Goal: Find specific page/section: Find specific page/section

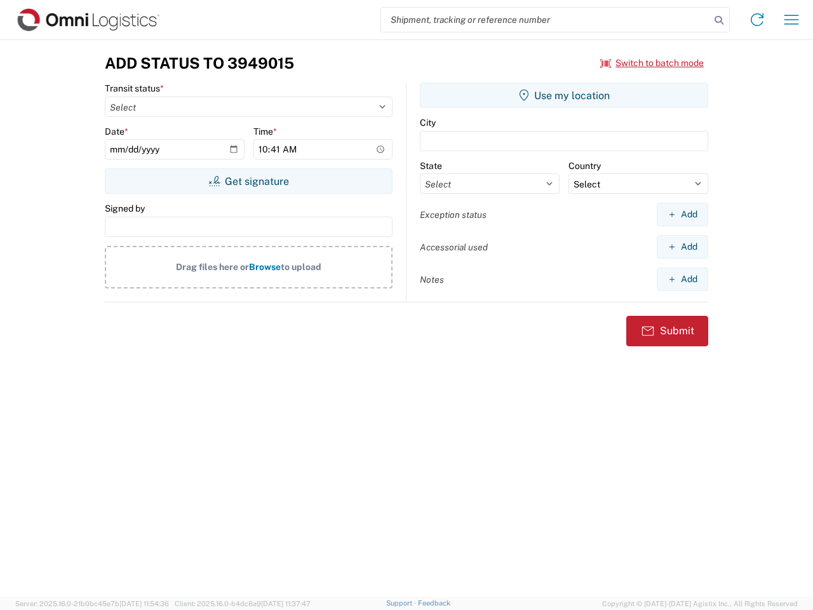
click at [546, 20] on input "search" at bounding box center [545, 20] width 329 height 24
click at [719, 20] on icon at bounding box center [719, 20] width 18 height 18
click at [757, 20] on icon at bounding box center [757, 20] width 20 height 20
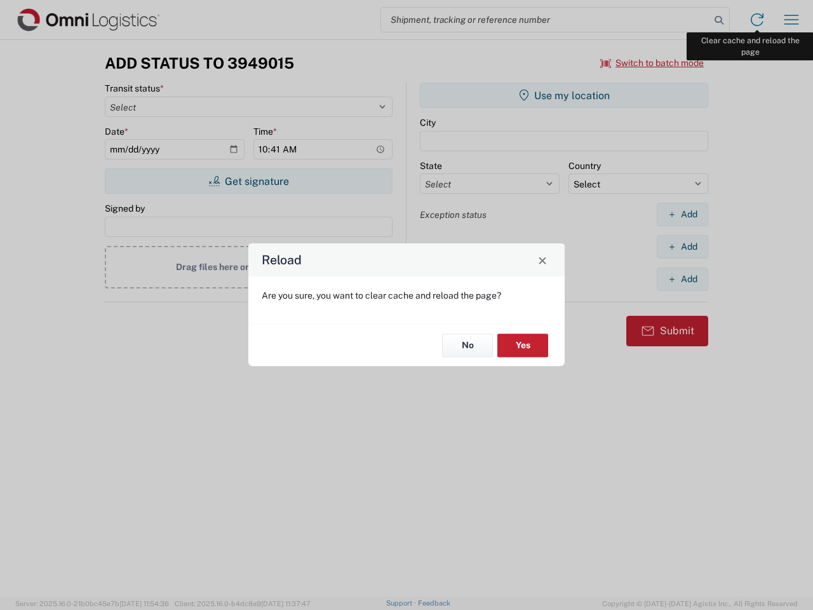
click at [792, 20] on div "Reload Are you sure, you want to clear cache and reload the page? No Yes" at bounding box center [406, 305] width 813 height 610
click at [652, 63] on div "Reload Are you sure, you want to clear cache and reload the page? No Yes" at bounding box center [406, 305] width 813 height 610
click at [248, 181] on div "Reload Are you sure, you want to clear cache and reload the page? No Yes" at bounding box center [406, 305] width 813 height 610
click at [564, 95] on div "Reload Are you sure, you want to clear cache and reload the page? No Yes" at bounding box center [406, 305] width 813 height 610
click at [682, 214] on div "Reload Are you sure, you want to clear cache and reload the page? No Yes" at bounding box center [406, 305] width 813 height 610
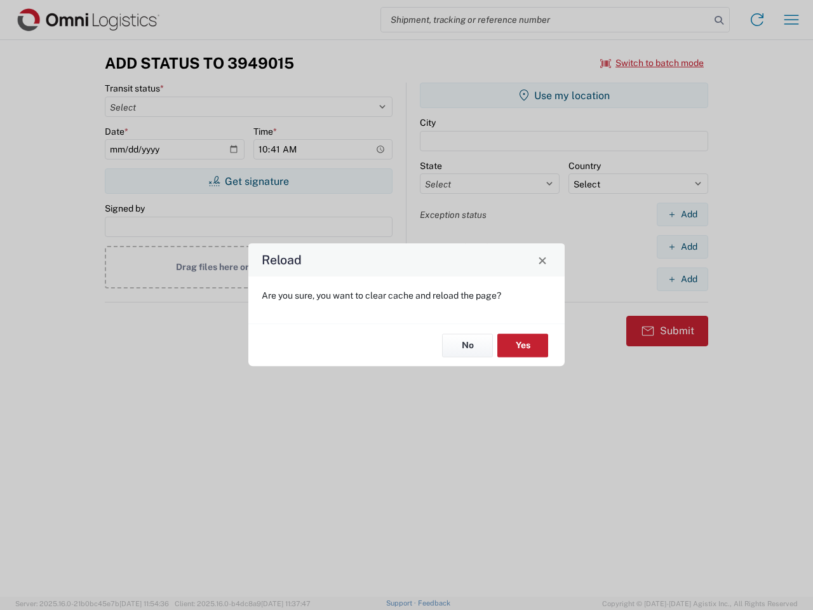
click at [682, 247] on div "Reload Are you sure, you want to clear cache and reload the page? No Yes" at bounding box center [406, 305] width 813 height 610
click at [682, 279] on div "Reload Are you sure, you want to clear cache and reload the page? No Yes" at bounding box center [406, 305] width 813 height 610
